Goal: Go to known website: Access a specific website the user already knows

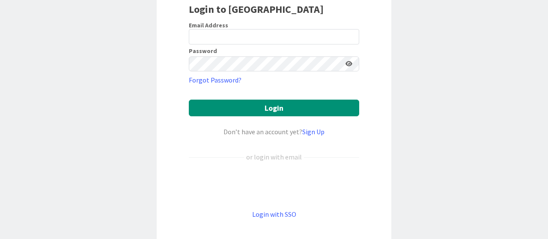
scroll to position [76, 0]
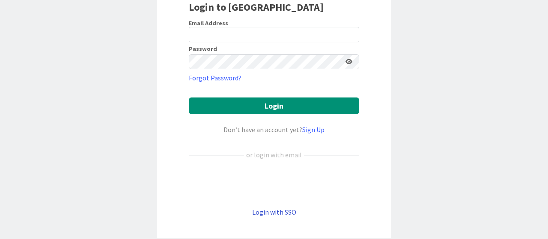
click at [274, 212] on link "Login with SSO" at bounding box center [274, 212] width 44 height 9
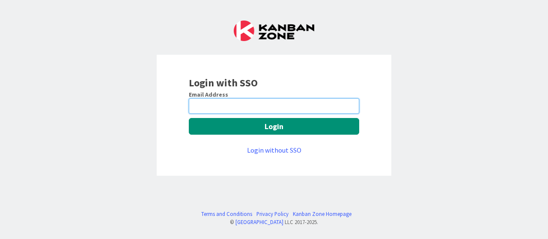
click at [221, 105] on input "email" at bounding box center [274, 105] width 170 height 15
type input "[EMAIL_ADDRESS][DOMAIN_NAME]"
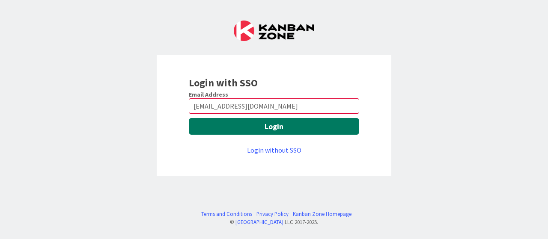
click at [261, 125] on button "Login" at bounding box center [274, 126] width 170 height 17
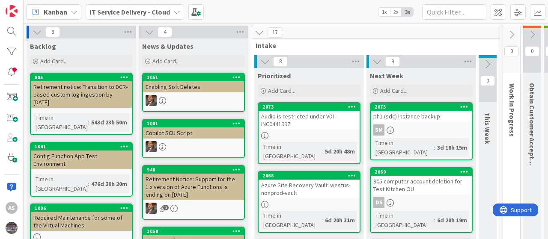
click at [167, 14] on div "IT Service Delivery - Cloud" at bounding box center [135, 11] width 98 height 15
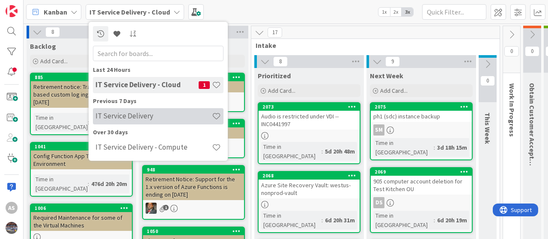
click at [141, 116] on h4 "IT Service Delivery" at bounding box center [153, 116] width 116 height 9
